Goal: Information Seeking & Learning: Understand process/instructions

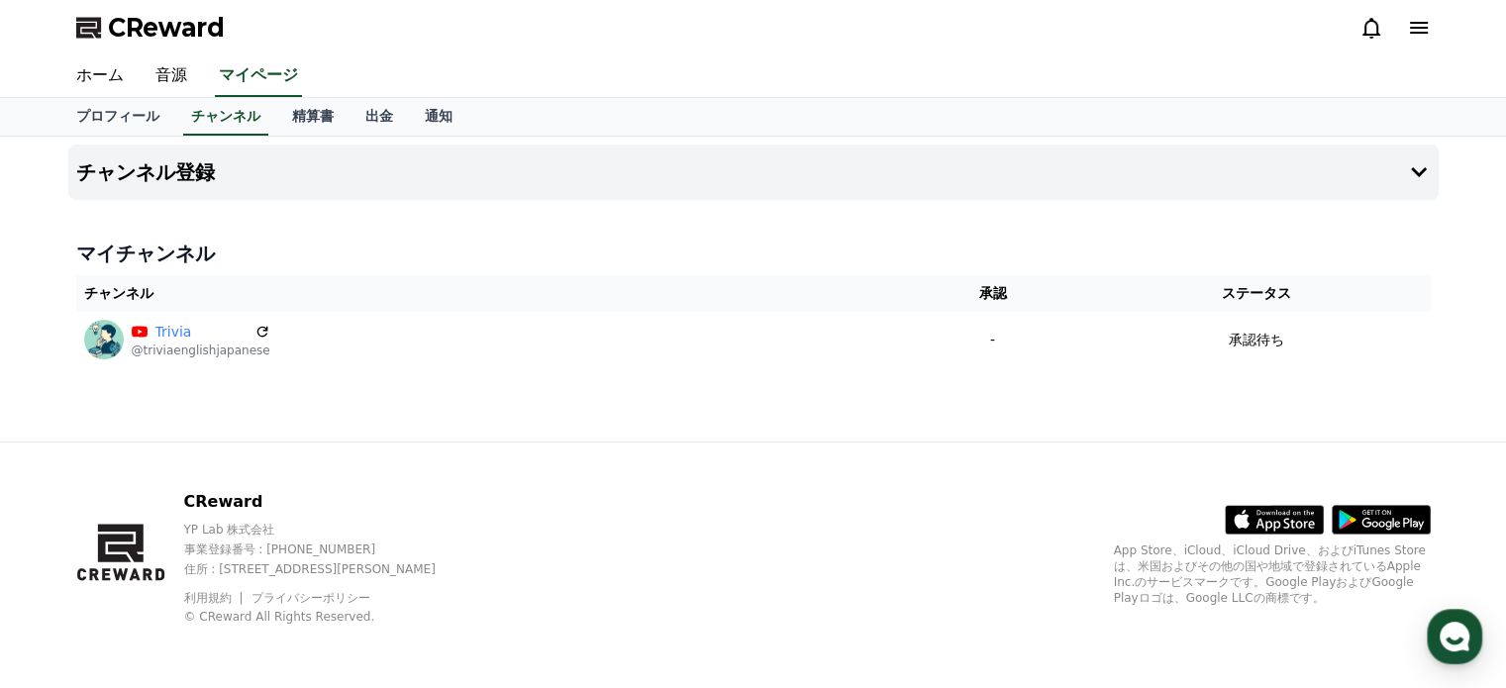
click at [685, 184] on button "チャンネル登録" at bounding box center [753, 172] width 1370 height 55
drag, startPoint x: 793, startPoint y: 4, endPoint x: 804, endPoint y: 26, distance: 24.3
click at [804, 26] on div "CReward" at bounding box center [753, 27] width 1386 height 55
